Goal: Ask a question: Seek information or help from site administrators or community

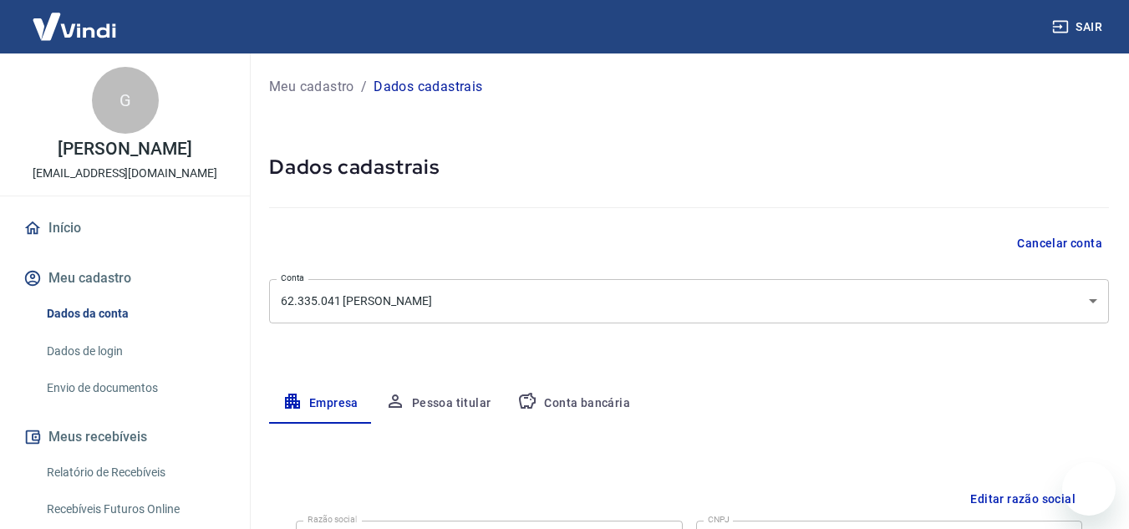
select select "MG"
select select "business"
drag, startPoint x: 283, startPoint y: 93, endPoint x: 208, endPoint y: 108, distance: 76.7
click at [283, 93] on p "Meu cadastro" at bounding box center [311, 87] width 85 height 20
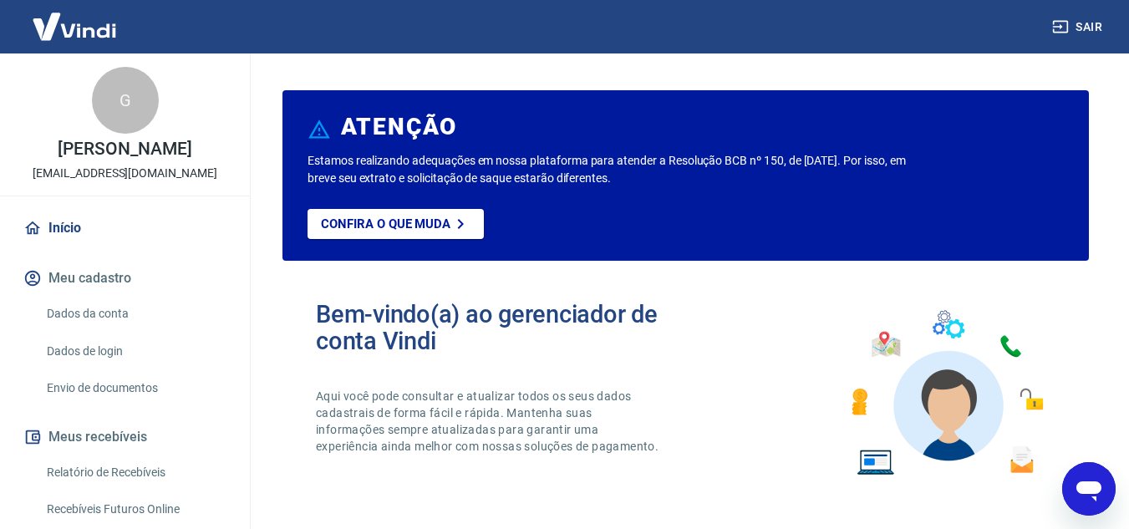
click at [1086, 497] on icon "Abrir janela de mensagens" at bounding box center [1089, 489] width 30 height 30
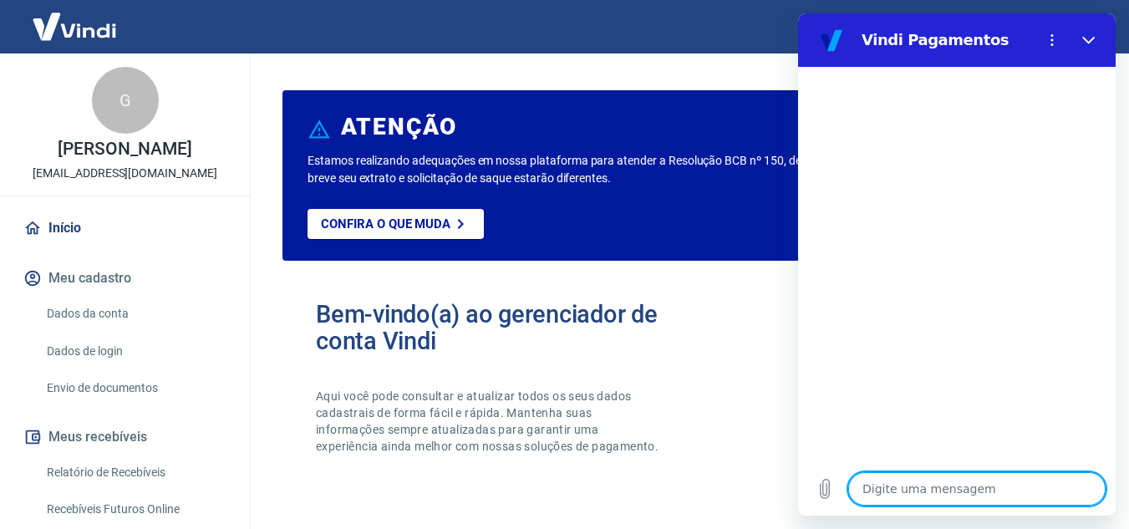
click at [1012, 492] on textarea at bounding box center [977, 488] width 257 height 33
type textarea "o"
type textarea "x"
type textarea "o"
type textarea "x"
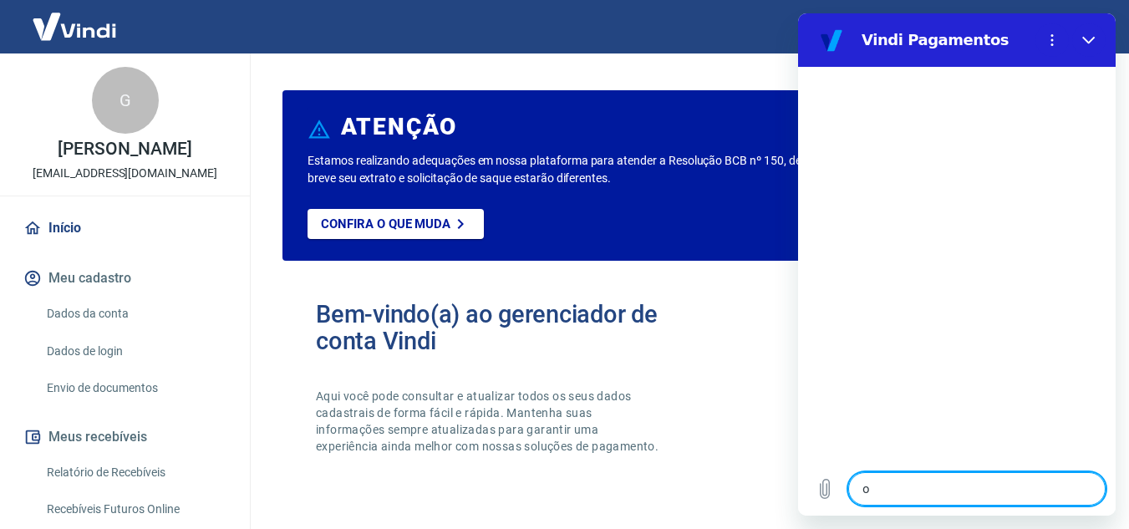
type textarea "o q"
type textarea "x"
type textarea "o qyu"
type textarea "x"
type textarea "o qyue"
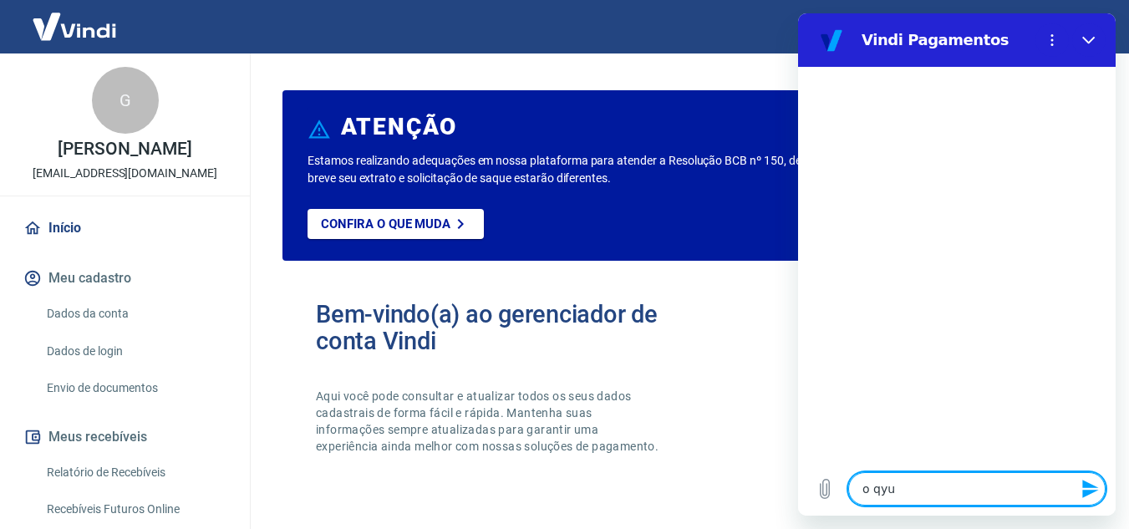
type textarea "x"
type textarea "o qyue"
type textarea "x"
type textarea "o qyue"
type textarea "x"
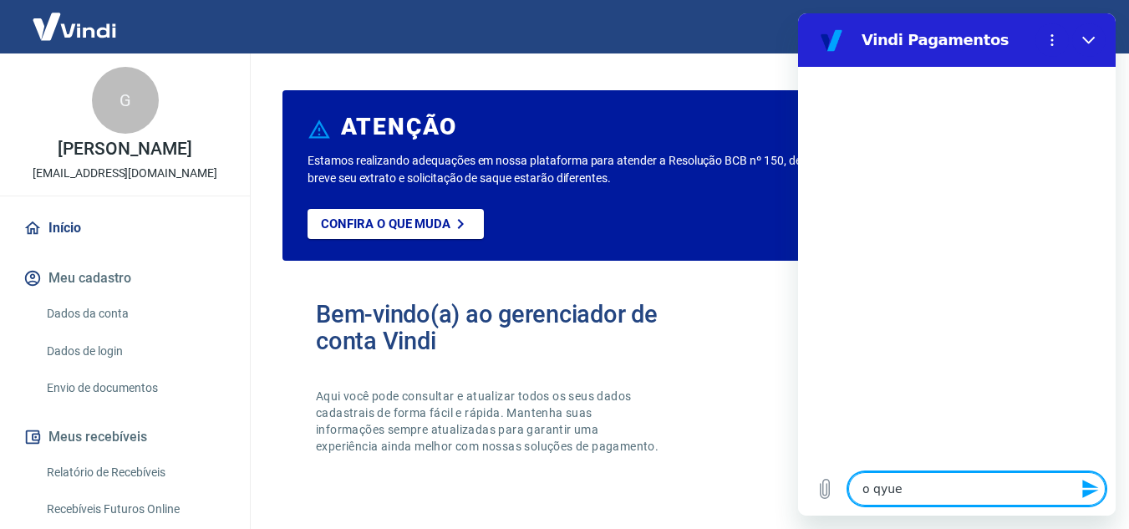
type textarea "o qyu"
type textarea "x"
type textarea "o qy"
type textarea "x"
type textarea "o q"
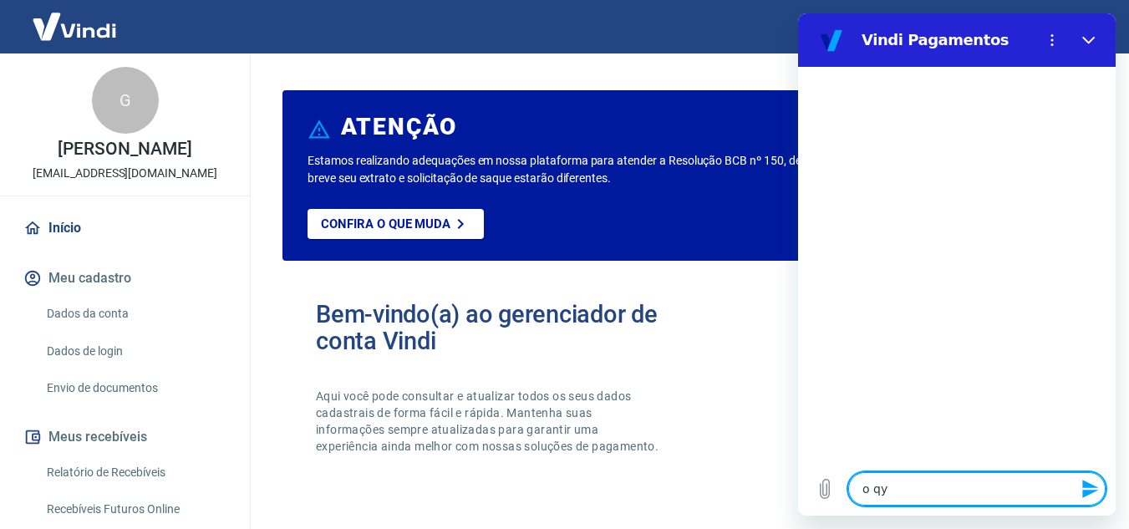
type textarea "x"
type textarea "o qu"
type textarea "x"
type textarea "o que"
type textarea "x"
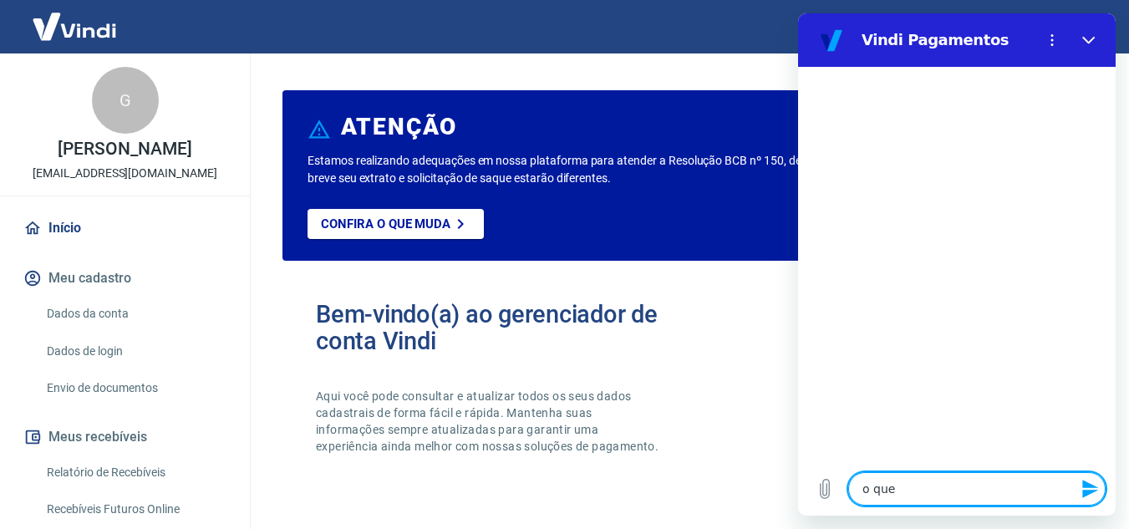
type textarea "o que"
type textarea "x"
type textarea "o que e"
type textarea "x"
type textarea "o que es"
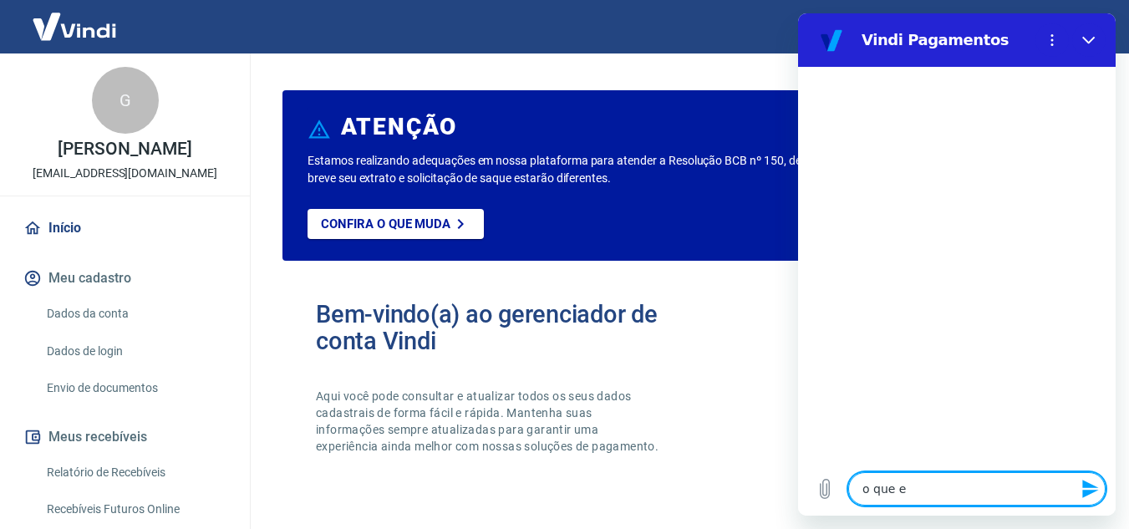
type textarea "x"
type textarea "o que est"
type textarea "x"
type textarea "o que está"
type textarea "x"
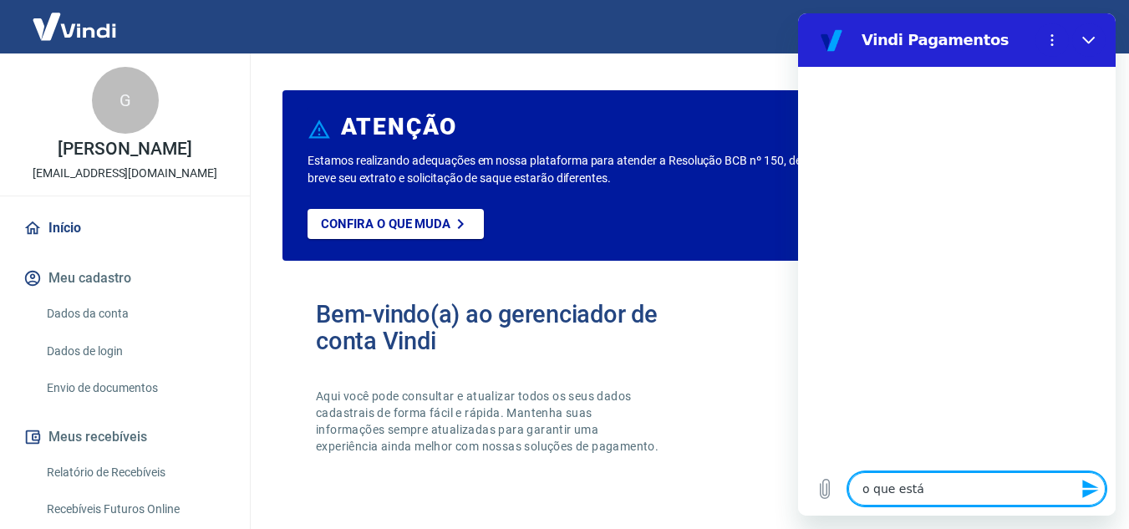
type textarea "o que está"
type textarea "x"
type textarea "o que está f"
type textarea "x"
type textarea "o que está fa"
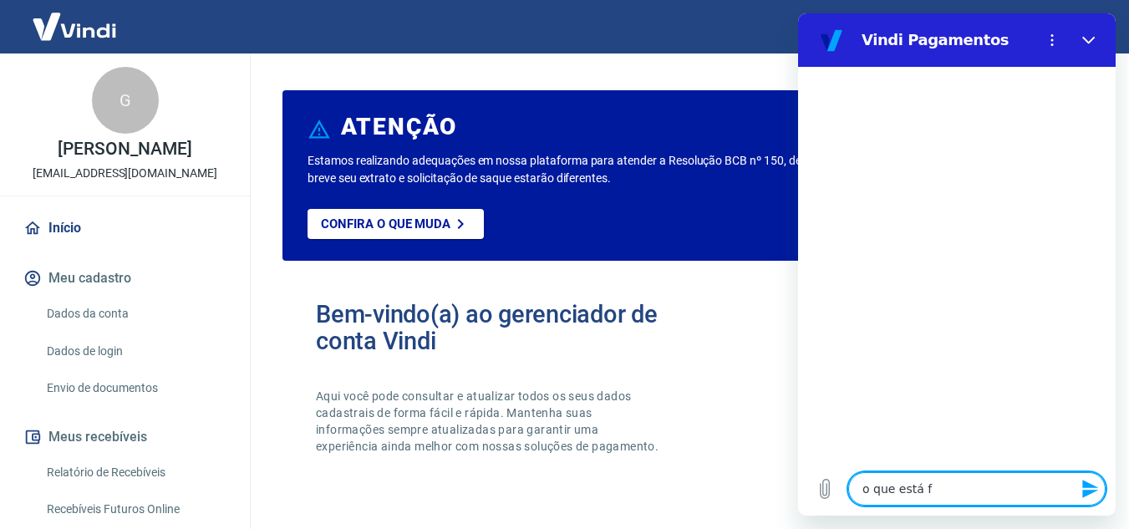
type textarea "x"
type textarea "o que está fal"
type textarea "x"
type textarea "o que está falt"
type textarea "x"
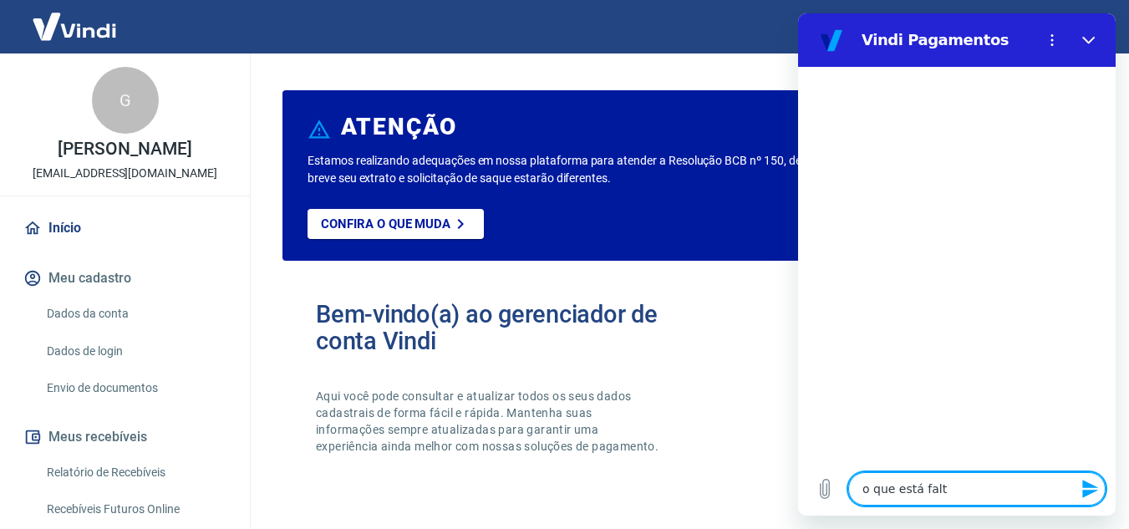
type textarea "o que está falta"
type textarea "x"
type textarea "o que está faltan"
type textarea "x"
type textarea "o que está faltand"
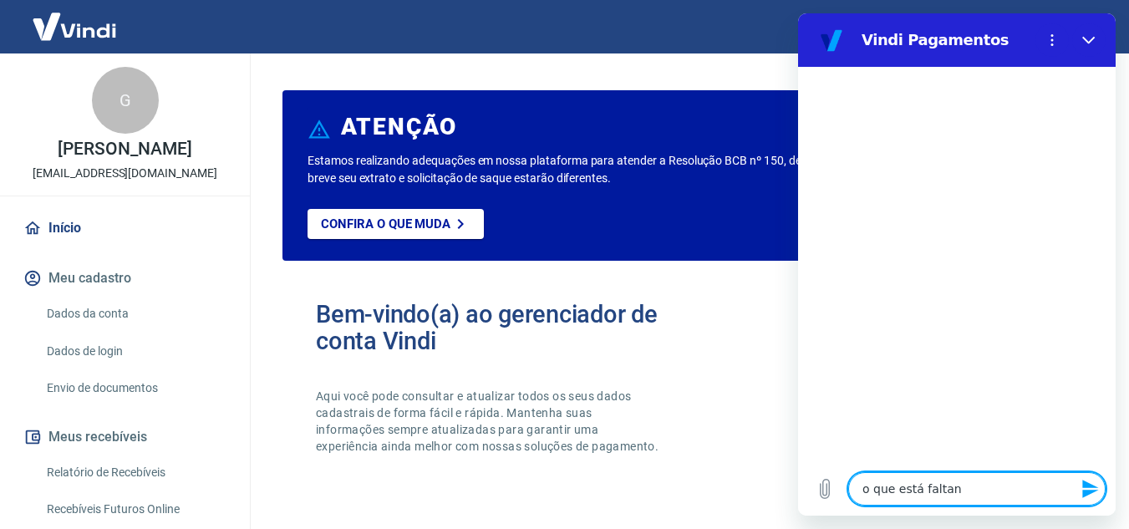
type textarea "x"
type textarea "o que está faltando"
type textarea "x"
type textarea "o que está faltando"
type textarea "x"
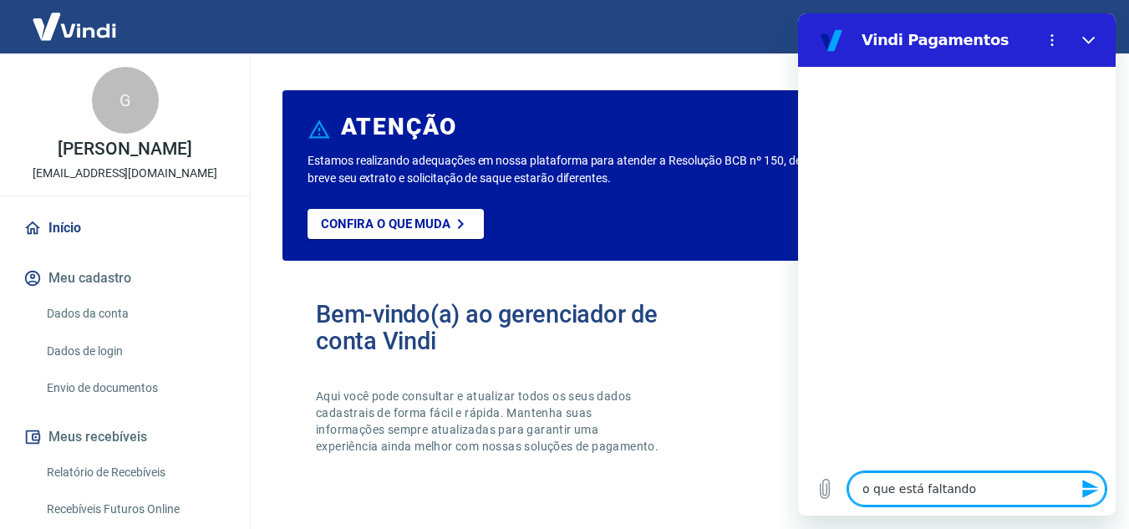
type textarea "o que está faltando p"
type textarea "x"
type textarea "o que está faltando pa"
type textarea "x"
type textarea "o que está faltando par"
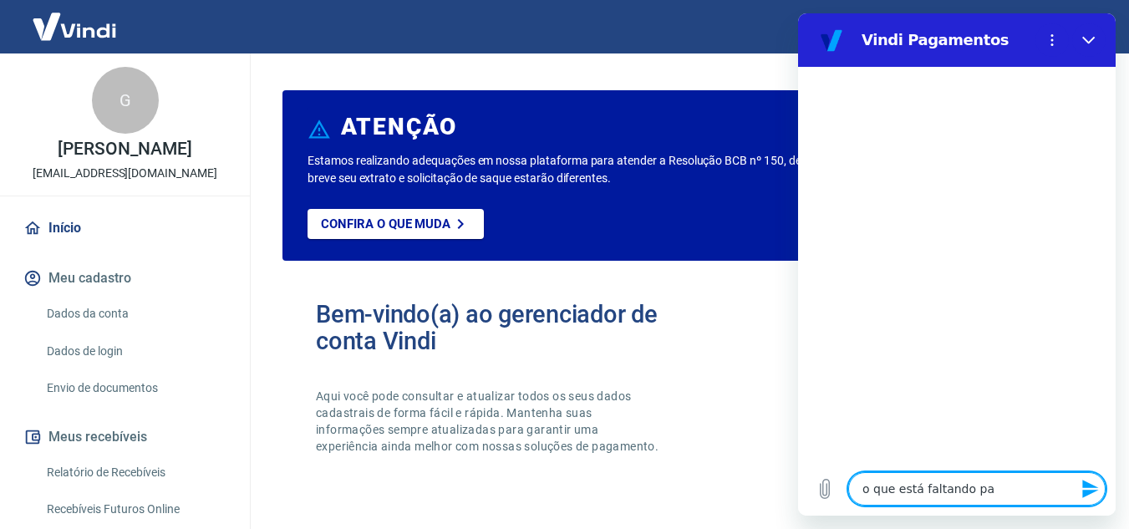
type textarea "x"
type textarea "o que está faltando para"
type textarea "x"
type textarea "o que está faltando para"
type textarea "x"
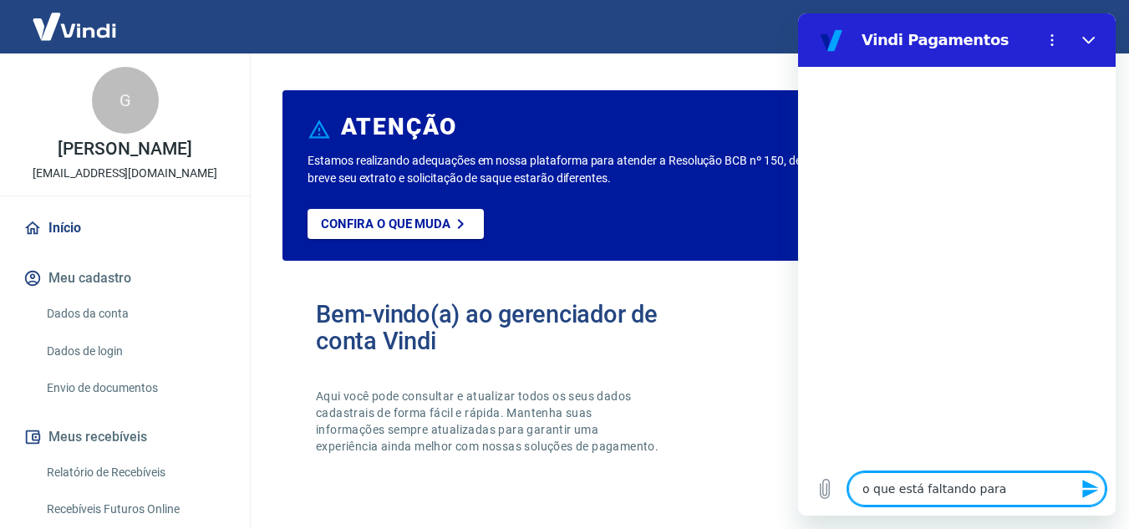
type textarea "o que está faltando para v"
type textarea "x"
type textarea "o que está faltando para ve"
type textarea "x"
type textarea "o que está faltando para ver"
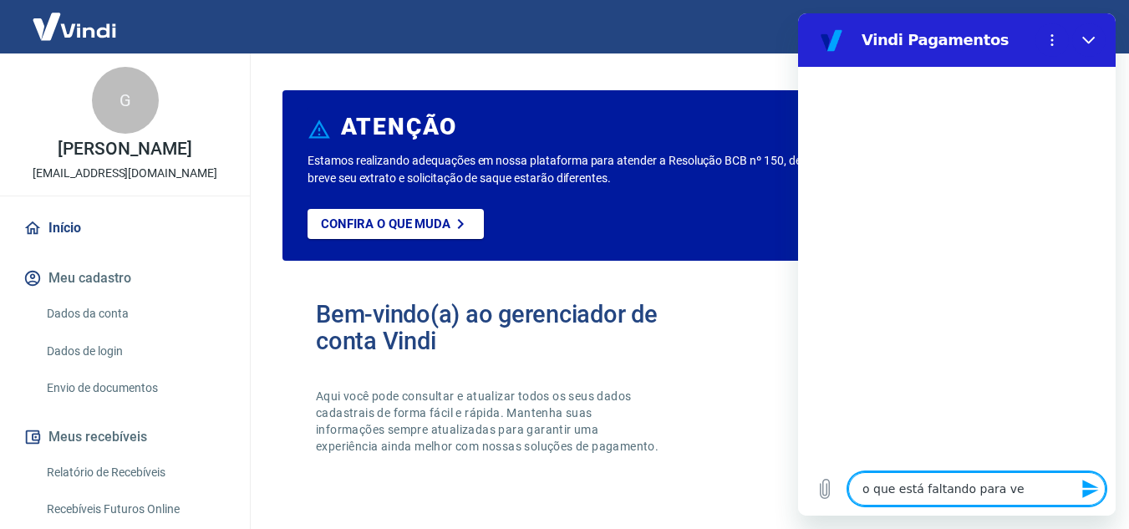
type textarea "x"
type textarea "o que está faltando para veri"
type textarea "x"
type textarea "o que está faltando para verif"
type textarea "x"
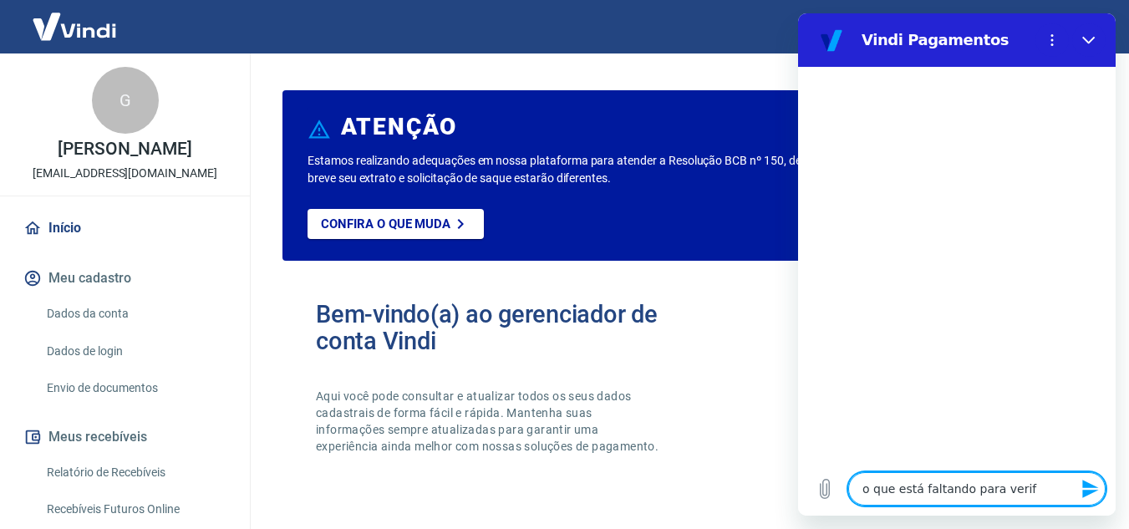
type textarea "o que está faltando para verifi"
type textarea "x"
type textarea "o que está faltando para verific"
type textarea "x"
type textarea "o que está faltando para verifica"
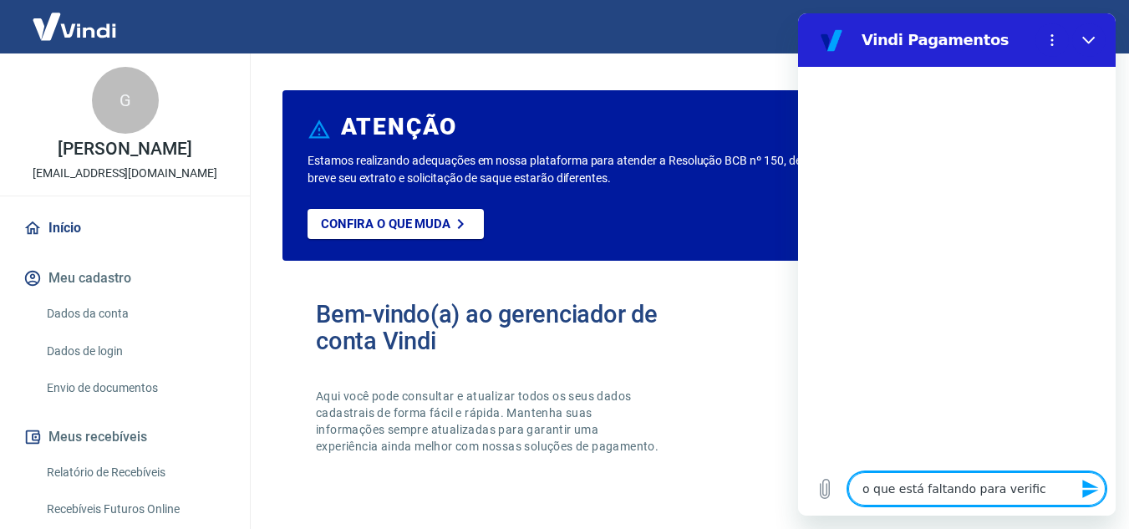
type textarea "x"
type textarea "o que está faltando para verificar"
type textarea "x"
type textarea "o que está faltando para verificar"
type textarea "x"
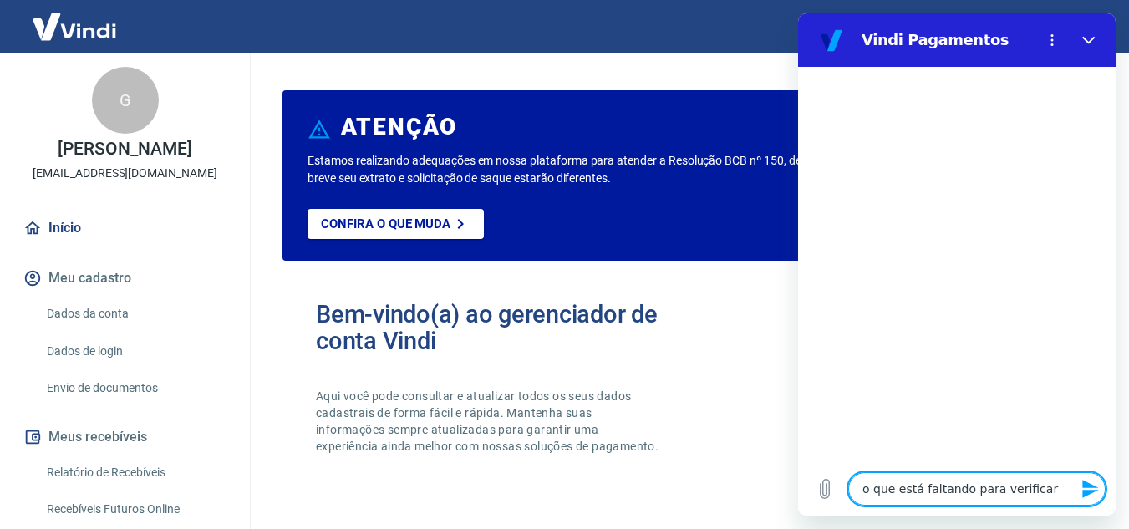
type textarea "o que está faltando para verificar m"
type textarea "x"
type textarea "o que está faltando para verificar mi"
type textarea "x"
type textarea "o que está faltando para verificar min"
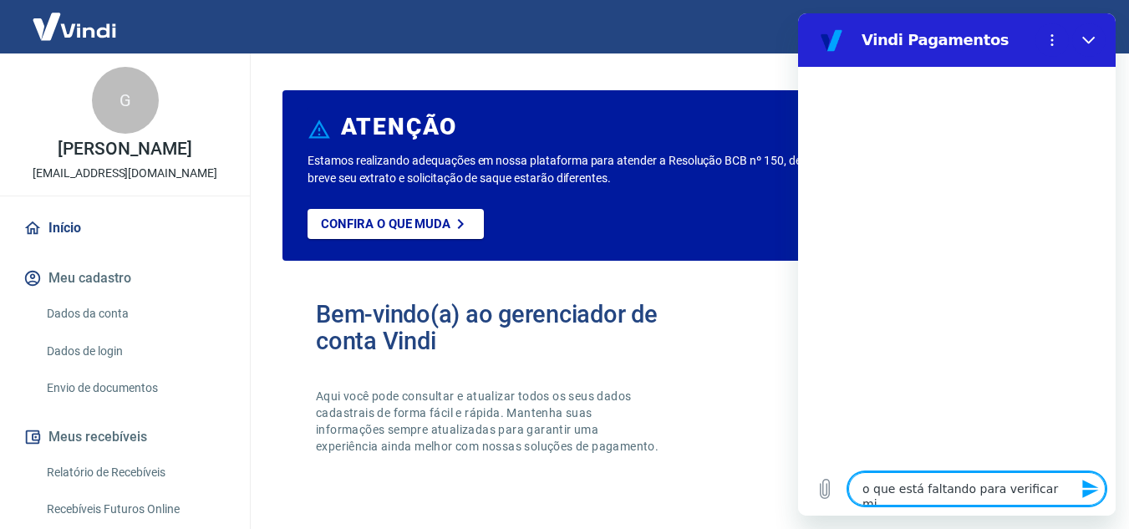
type textarea "x"
type textarea "o que está faltando para verificar minh"
type textarea "x"
type textarea "o que está faltando para verificar minha"
type textarea "x"
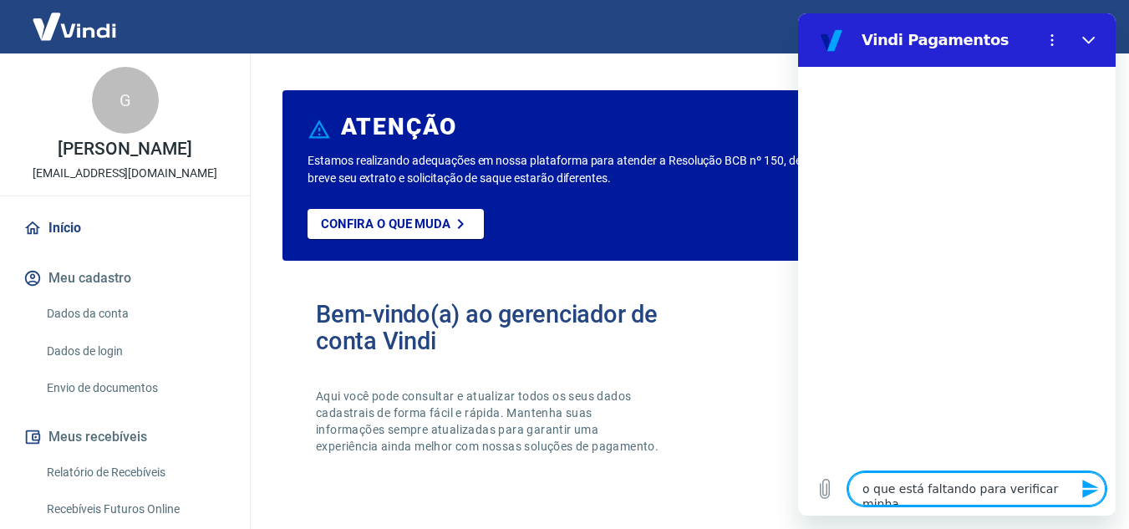
type textarea "o que está faltando para verificar minha"
type textarea "x"
type textarea "o que está faltando para verificar minha c"
type textarea "x"
type textarea "o que está faltando para verificar minha co"
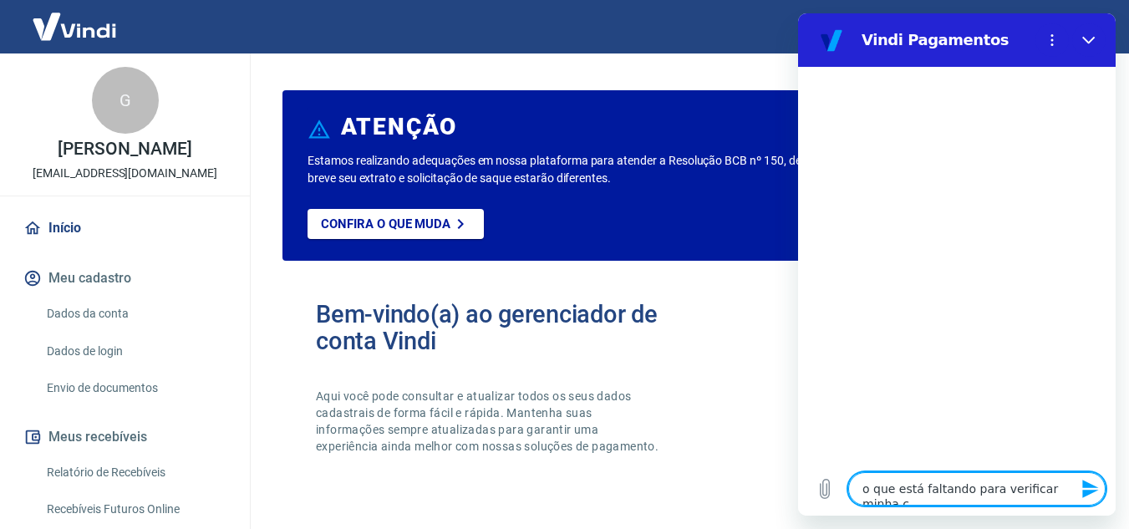
type textarea "x"
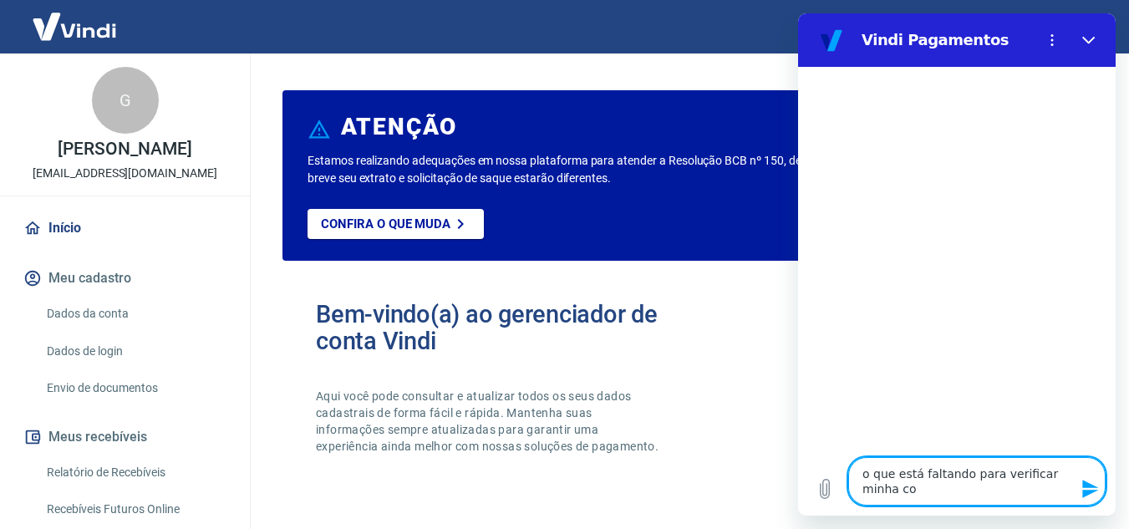
type textarea "o que está faltando para verificar minha con"
type textarea "x"
type textarea "o que está faltando para verificar minha cont"
type textarea "x"
type textarea "o que está faltando para verificar minha conta"
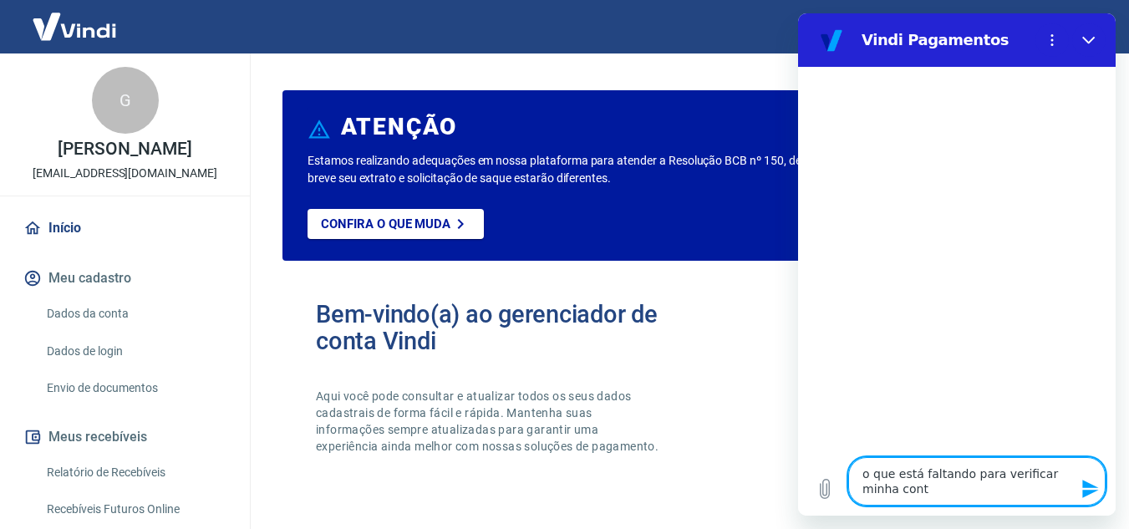
type textarea "x"
type textarea "o que está faltando para verificar minha conta"
type textarea "x"
type textarea "o que está faltando para verificar minha conta c"
type textarea "x"
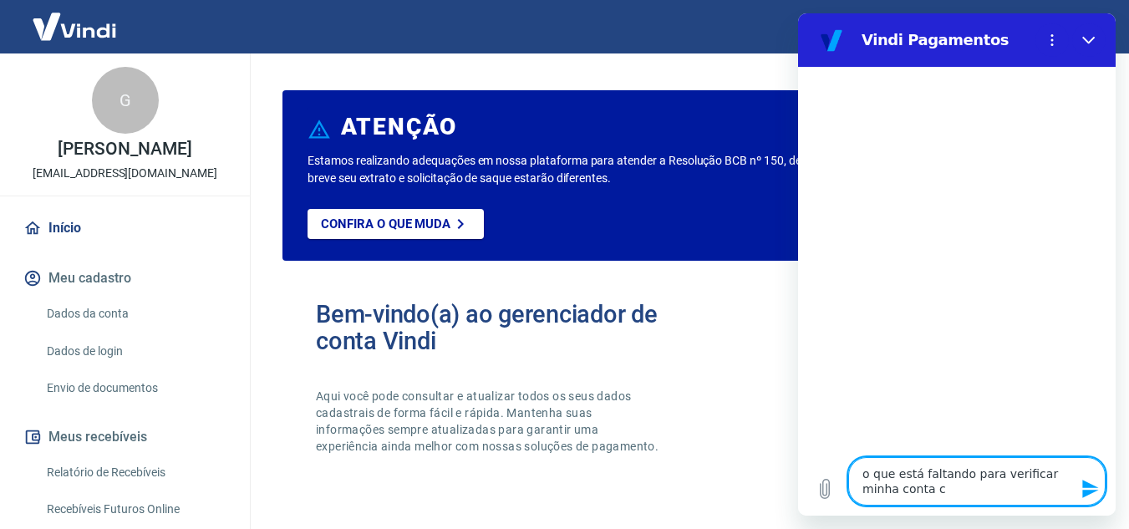
type textarea "o que está faltando para verificar minha conta co"
type textarea "x"
type textarea "o que está faltando para verificar minha conta com"
type textarea "x"
type textarea "o que está faltando para verificar minha conta com"
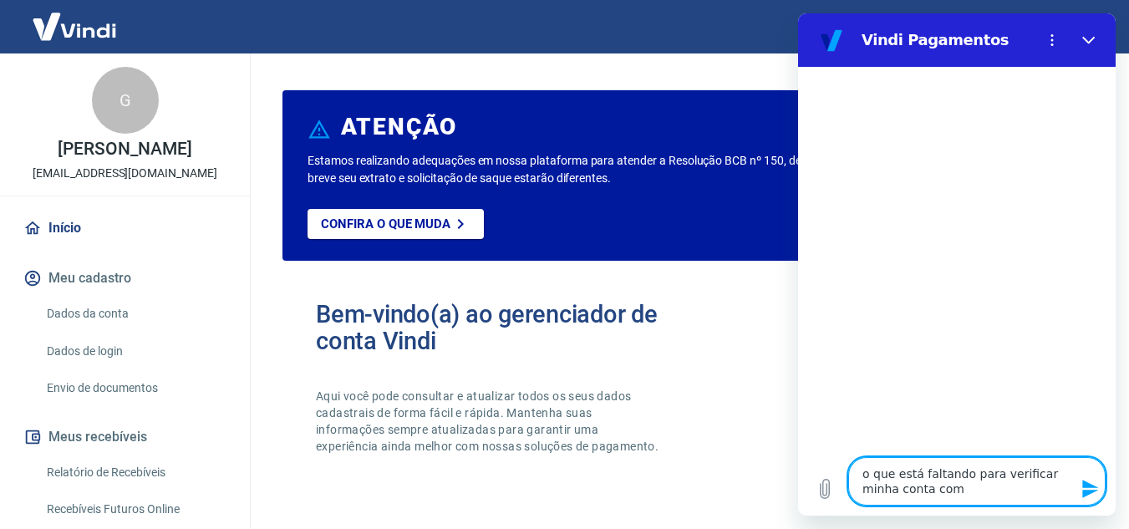
type textarea "x"
type textarea "o que está faltando para verificar minha conta com o"
type textarea "x"
type textarea "o que está faltando para verificar minha conta com o"
type textarea "x"
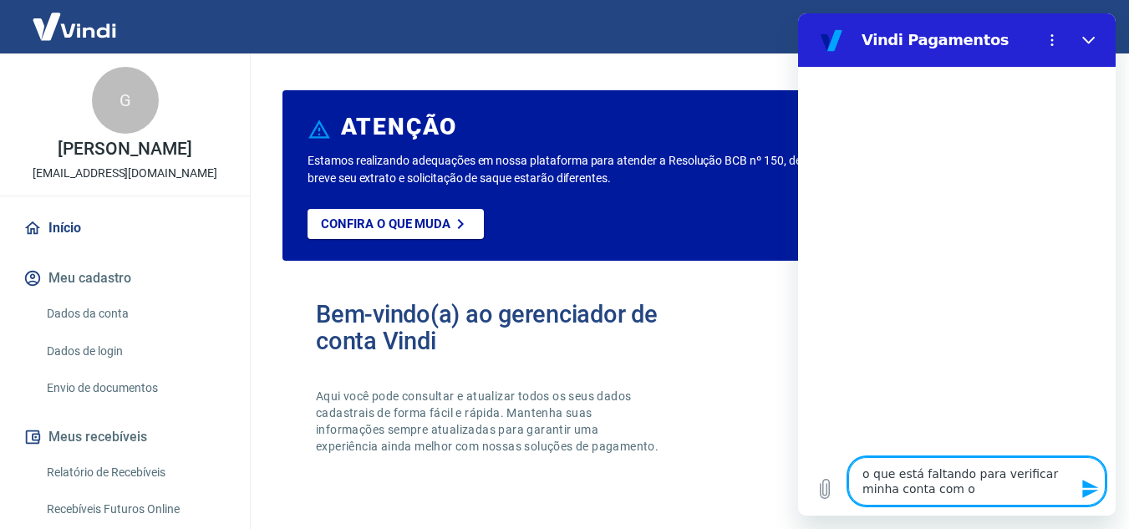
type textarea "o que está faltando para verificar minha conta com o t"
type textarea "x"
type textarea "o que está faltando para verificar minha conta com o tr"
type textarea "x"
type textarea "o que está faltando para verificar minha conta com o tra"
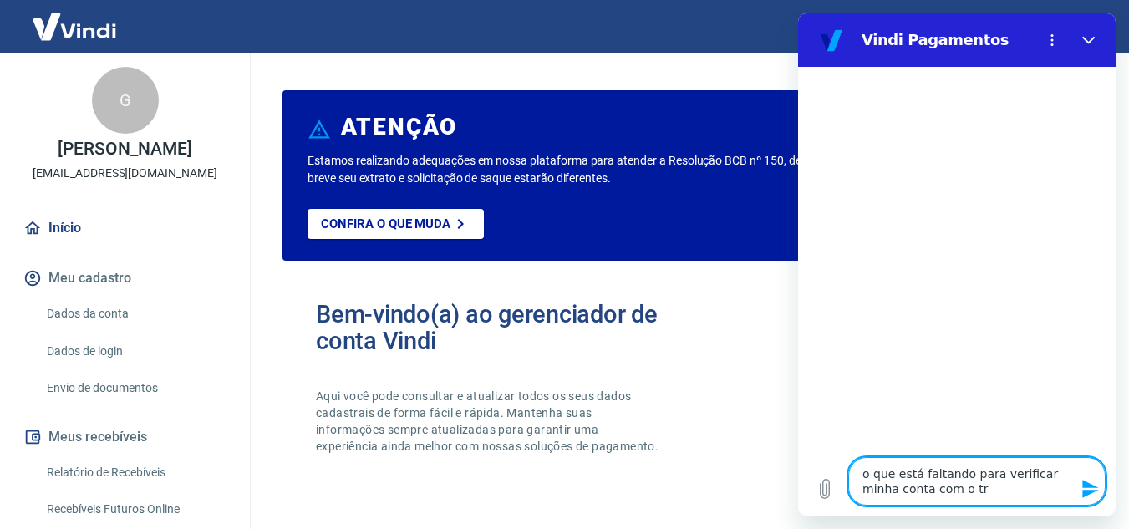
type textarea "x"
type textarea "o que está faltando para verificar minha conta com o tray"
type textarea "x"
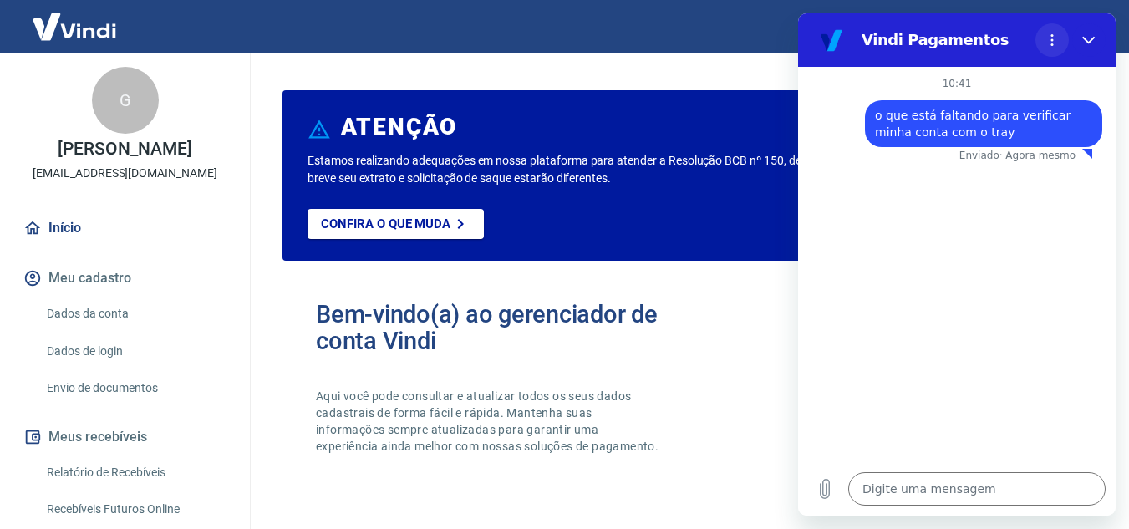
click at [1044, 40] on button "Menu de opções" at bounding box center [1052, 39] width 33 height 33
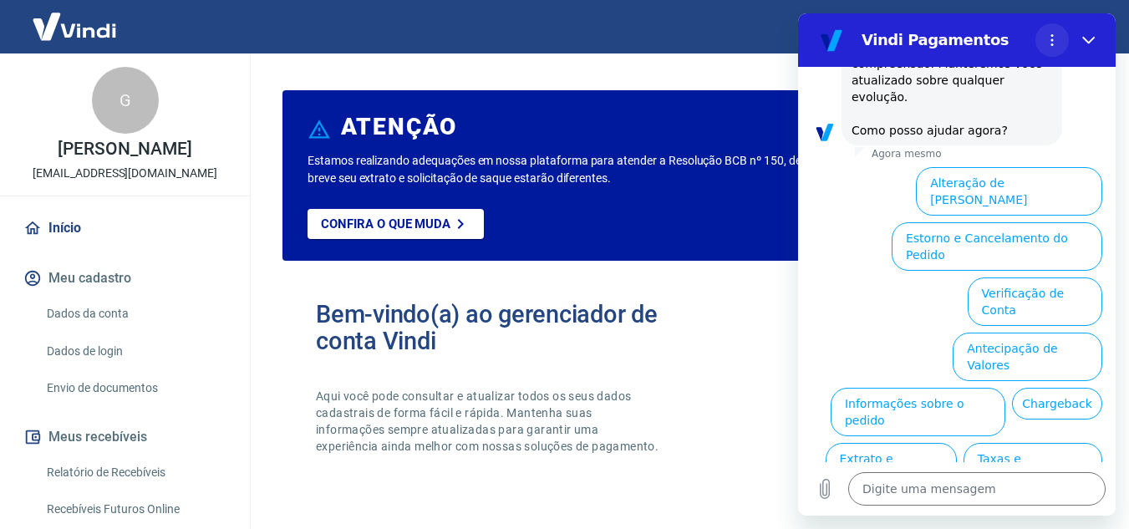
click at [1044, 40] on button "Menu de opções" at bounding box center [1052, 39] width 33 height 33
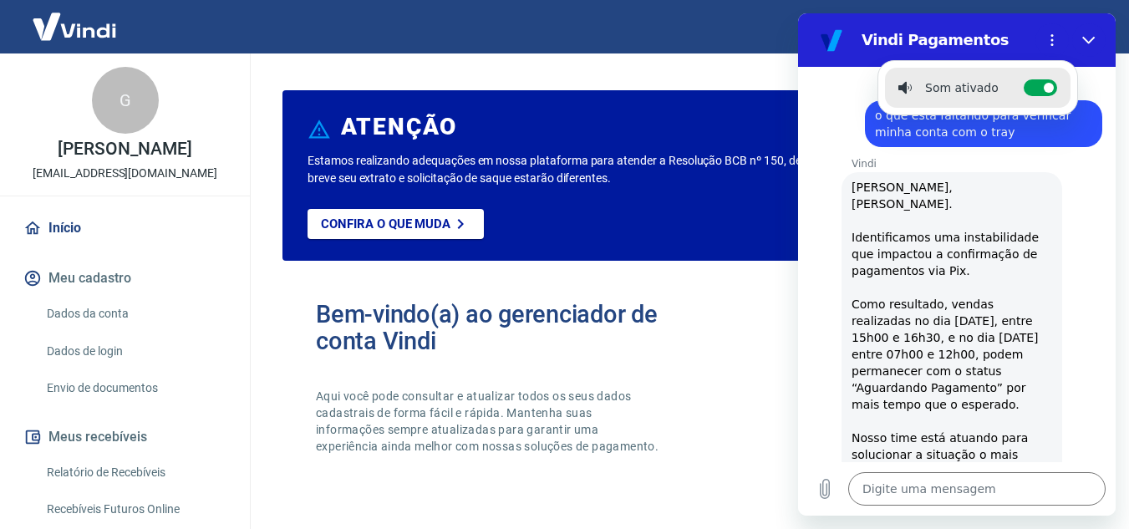
click at [828, 288] on div "Vindi diz: [PERSON_NAME], [PERSON_NAME]. Identificamos uma instabilidade que im…" at bounding box center [964, 412] width 304 height 483
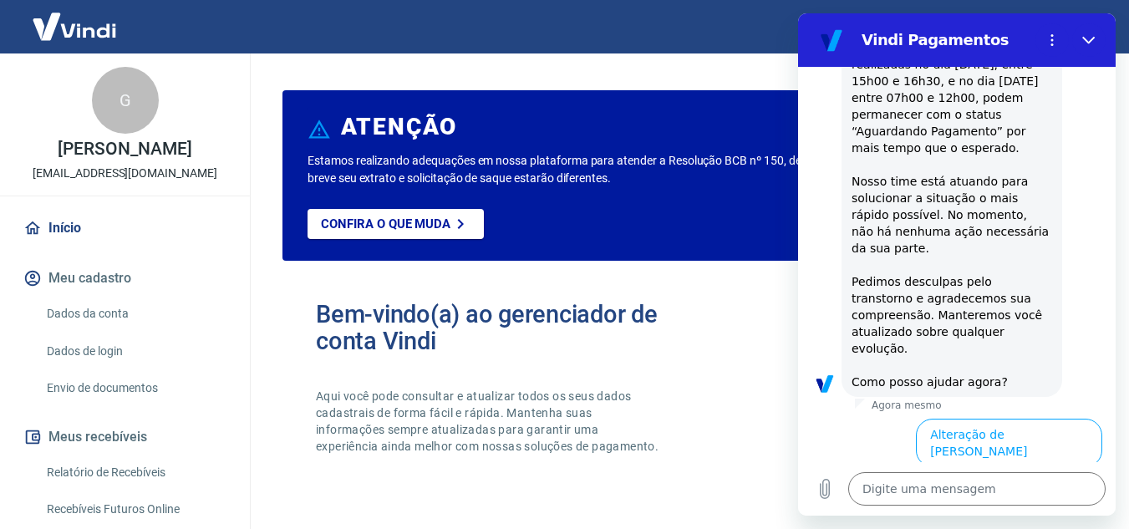
scroll to position [502, 0]
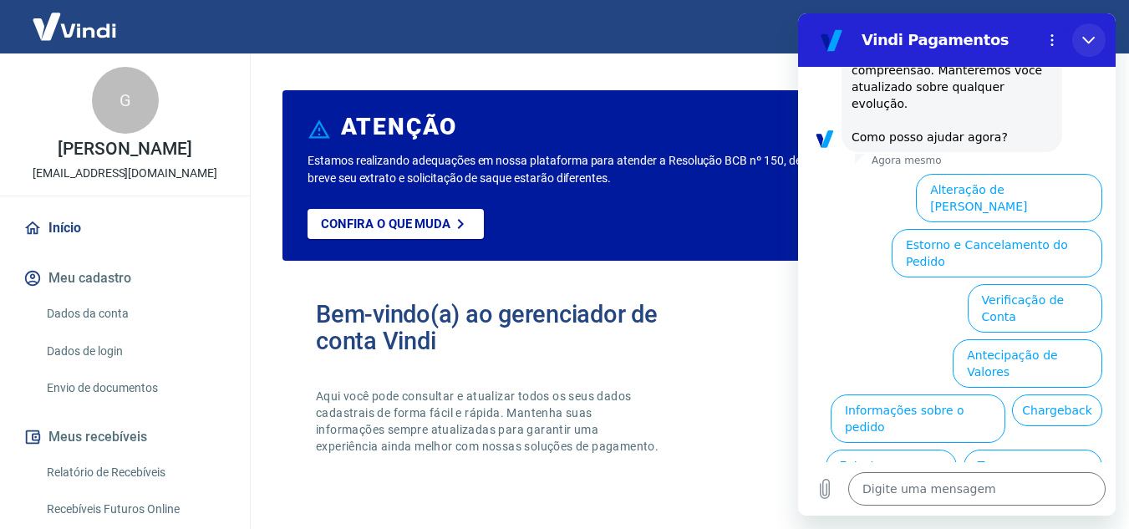
click at [1098, 36] on button "Fechar" at bounding box center [1089, 39] width 33 height 33
type textarea "x"
